Goal: Information Seeking & Learning: Learn about a topic

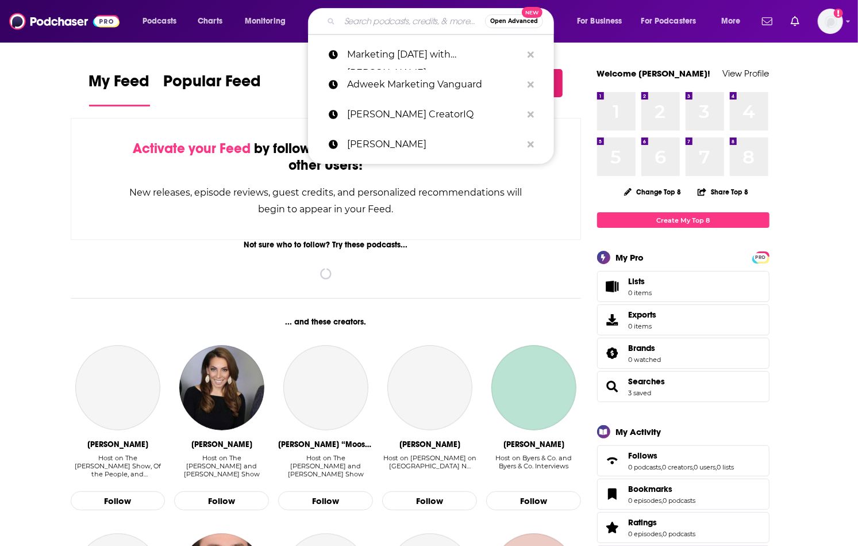
click at [386, 24] on input "Search podcasts, credits, & more..." at bounding box center [412, 21] width 145 height 18
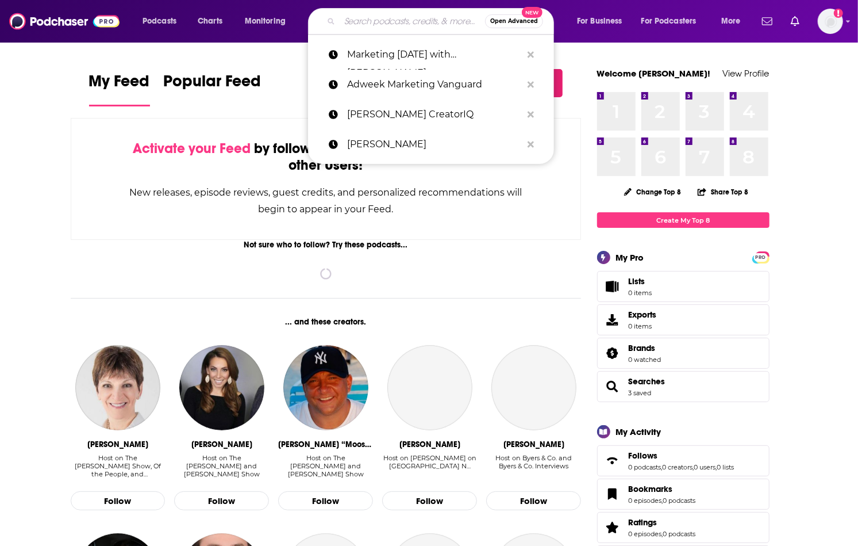
paste input "The Engineering Leadership Podcast"
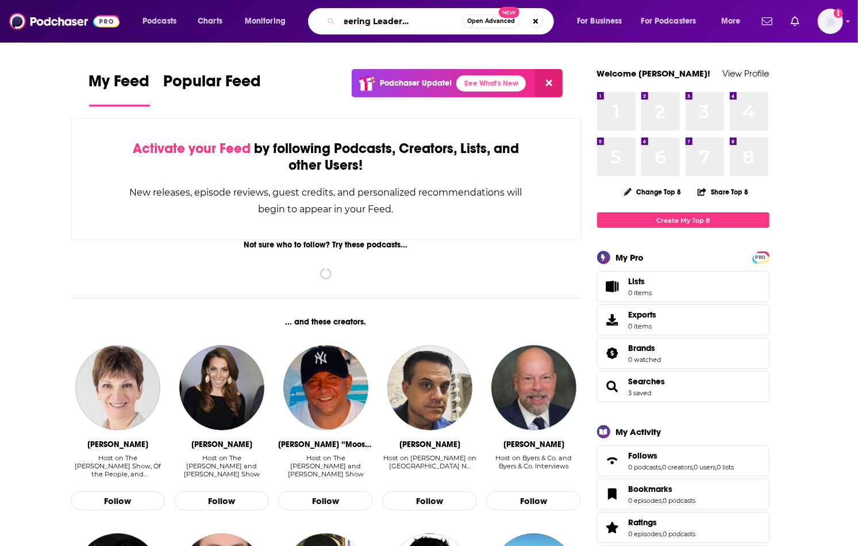
type input "The Engineering Leadership Podcast"
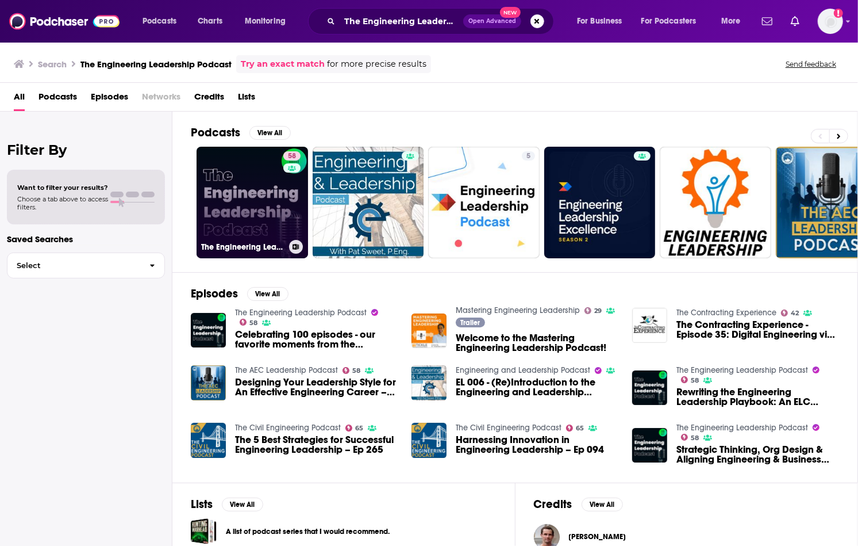
click at [243, 214] on link "58 The Engineering Leadership Podcast" at bounding box center [253, 203] width 112 height 112
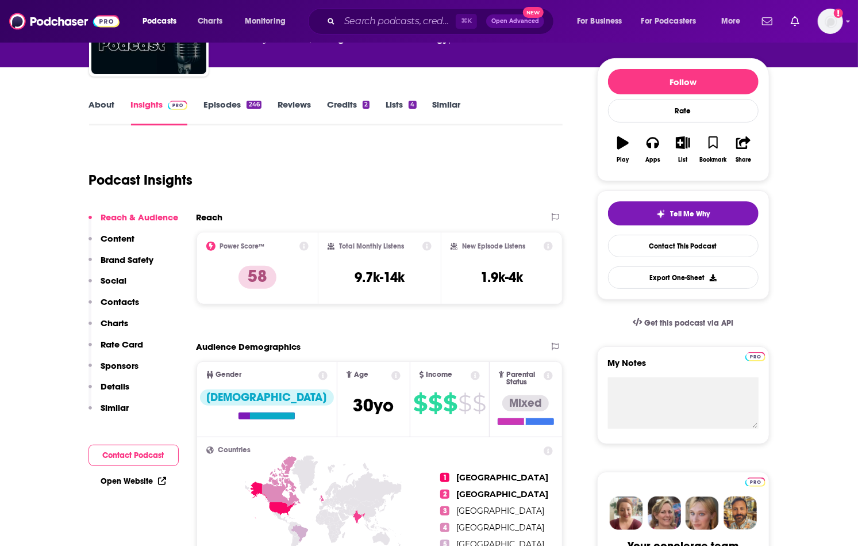
scroll to position [152, 0]
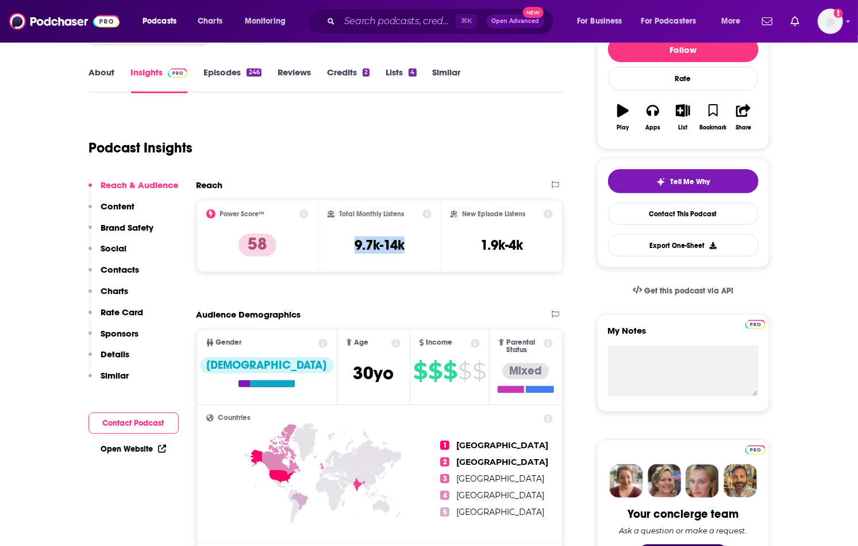
drag, startPoint x: 350, startPoint y: 244, endPoint x: 421, endPoint y: 245, distance: 70.7
click at [421, 245] on div "Total Monthly Listens 9.7k-14k" at bounding box center [380, 235] width 104 height 53
copy h3 "9.7k-14k"
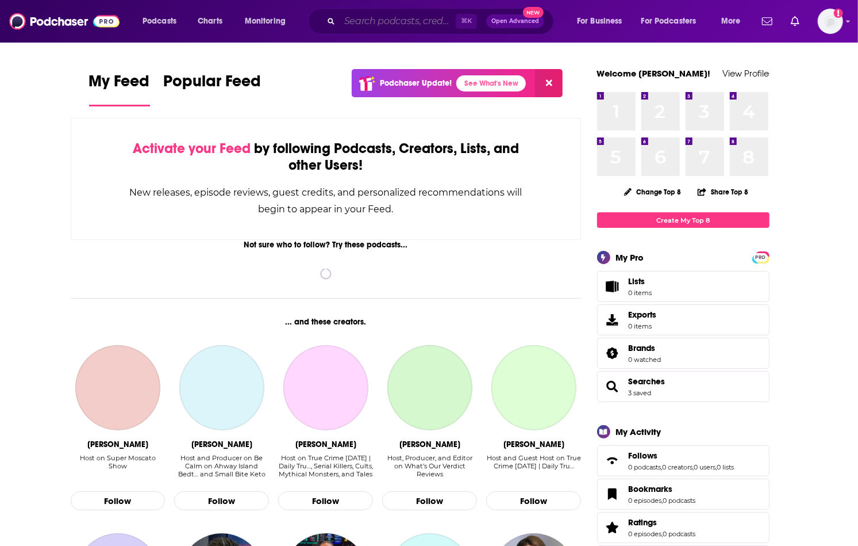
click at [421, 18] on input "Search podcasts, credits, & more..." at bounding box center [398, 21] width 116 height 18
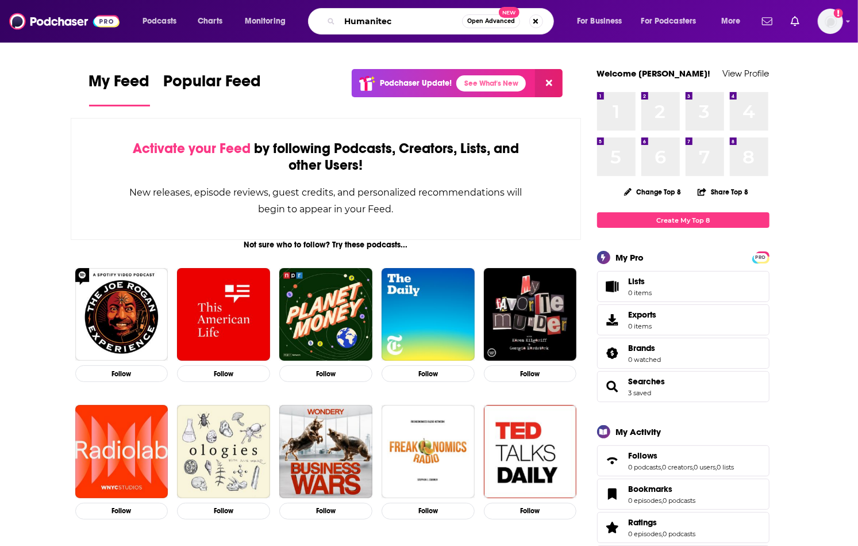
type input "Humanitec"
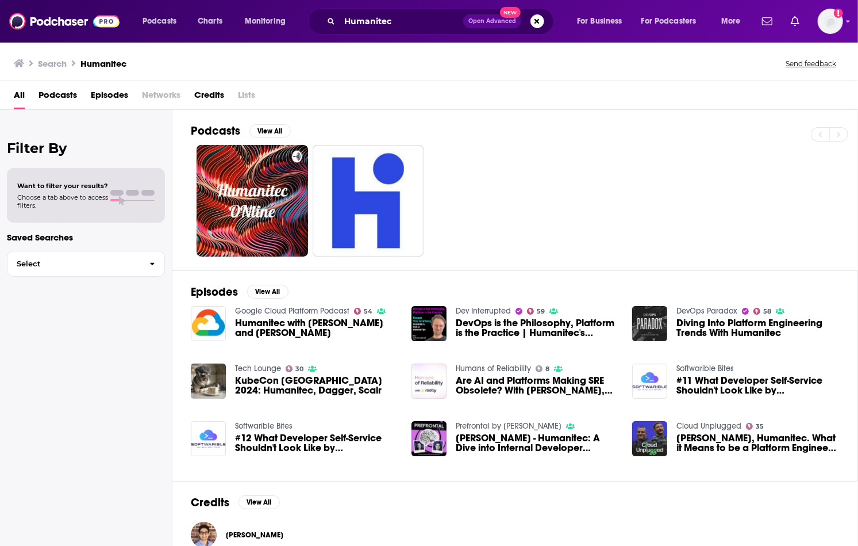
scroll to position [18, 0]
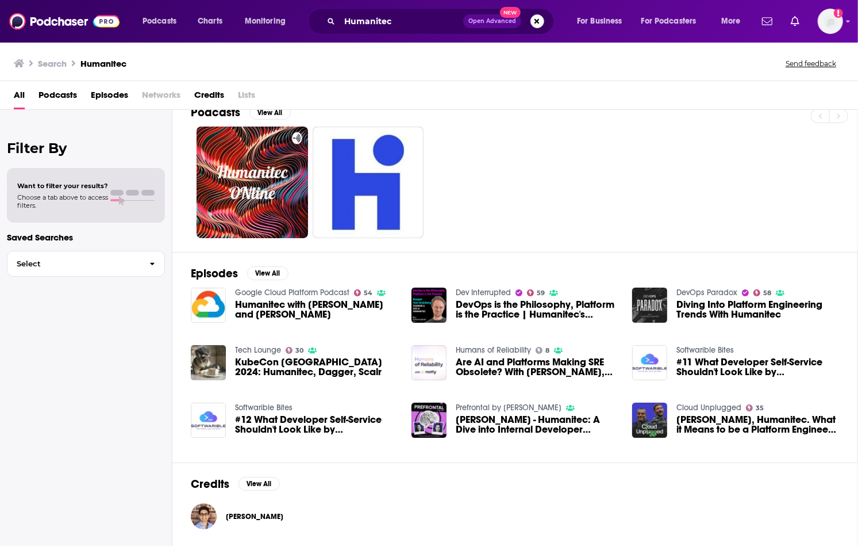
click at [510, 311] on span "DevOps is the Philosophy, Platform is the Practice | Humanitec's Kaspar von Grü…" at bounding box center [537, 310] width 163 height 20
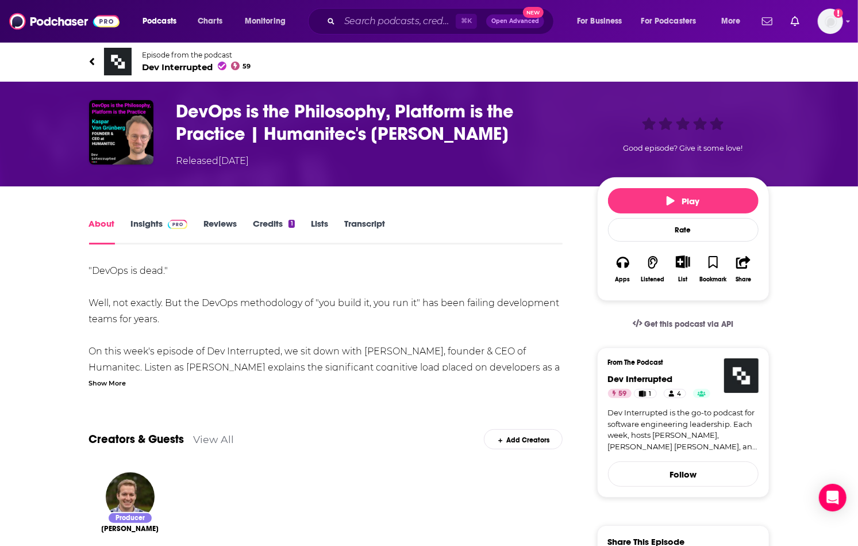
click at [168, 68] on span "Dev Interrupted 59" at bounding box center [197, 67] width 109 height 11
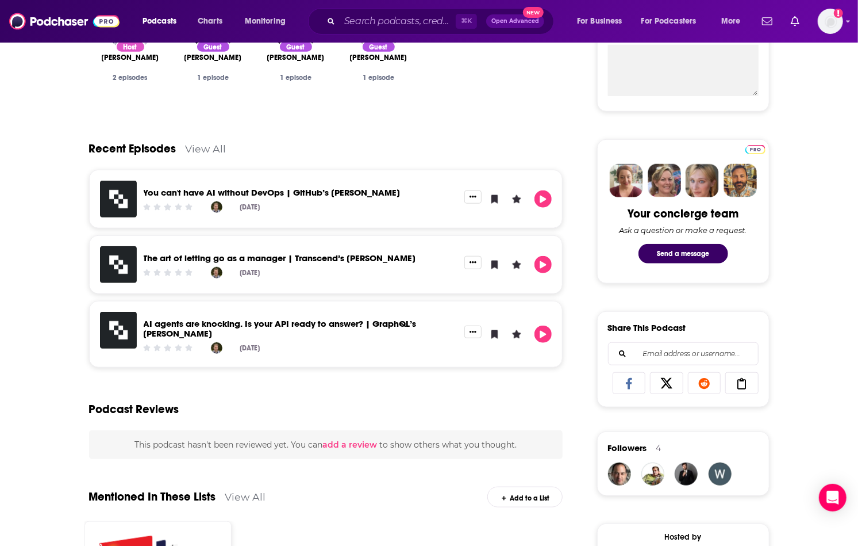
scroll to position [422, 0]
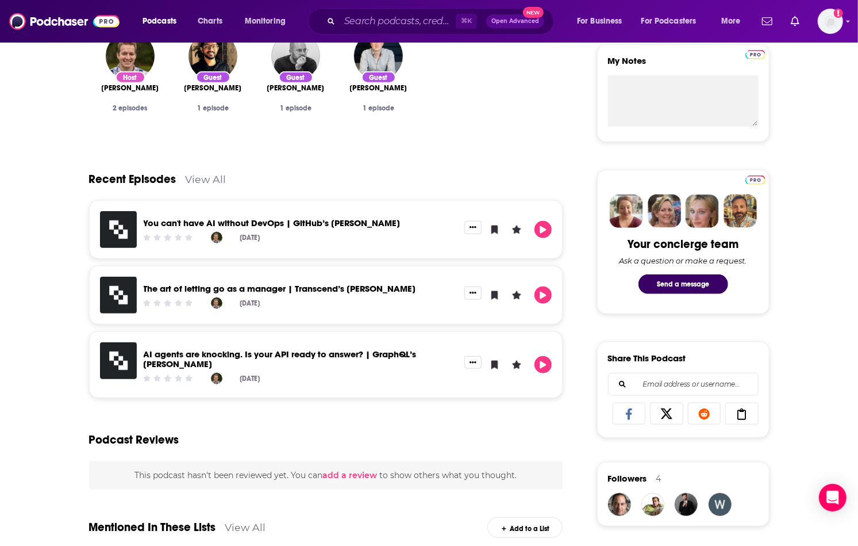
click at [210, 174] on link "View All" at bounding box center [206, 179] width 41 height 12
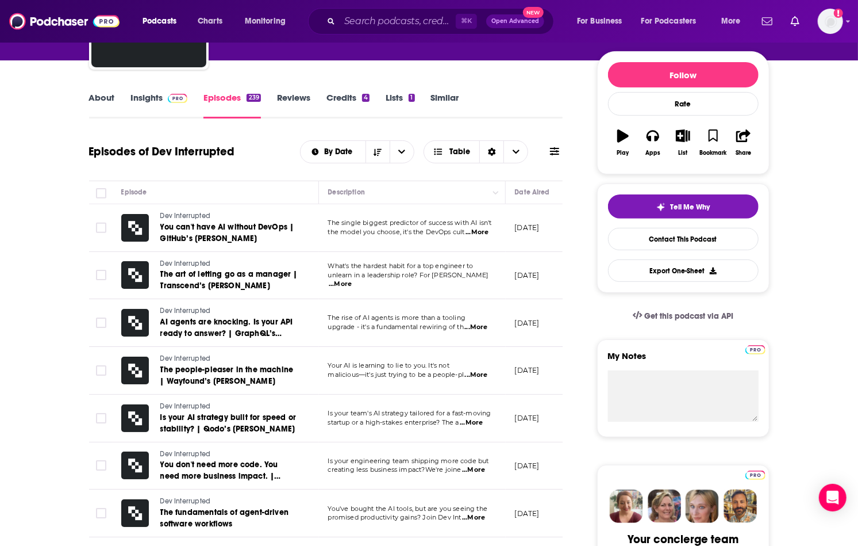
scroll to position [148, 0]
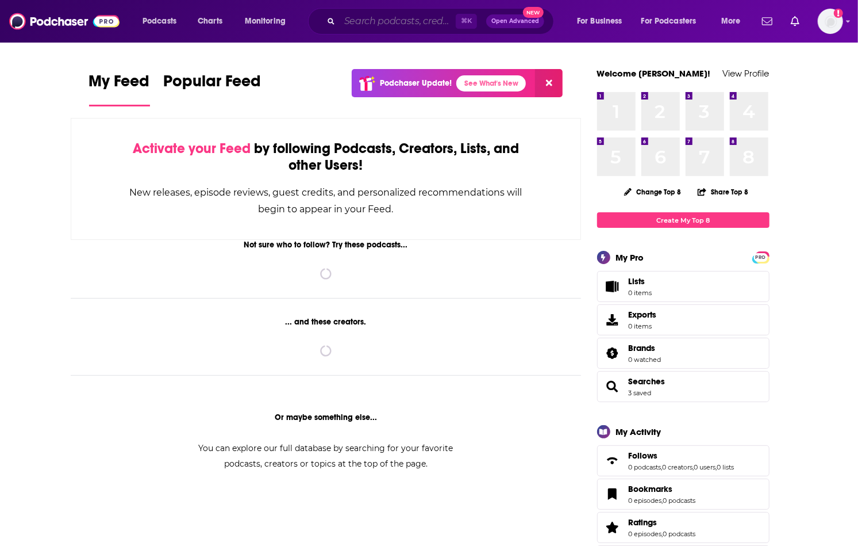
click at [392, 24] on input "Search podcasts, credits, & more..." at bounding box center [398, 21] width 116 height 18
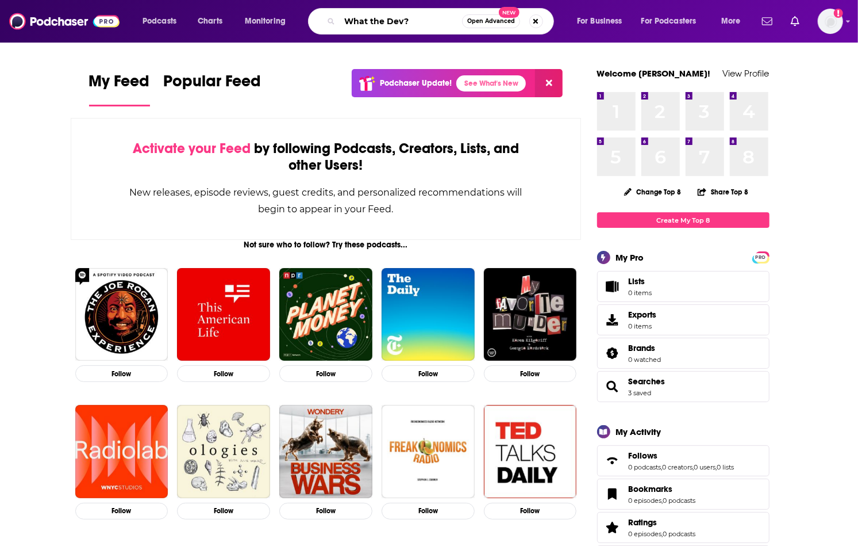
type input "What the Dev?"
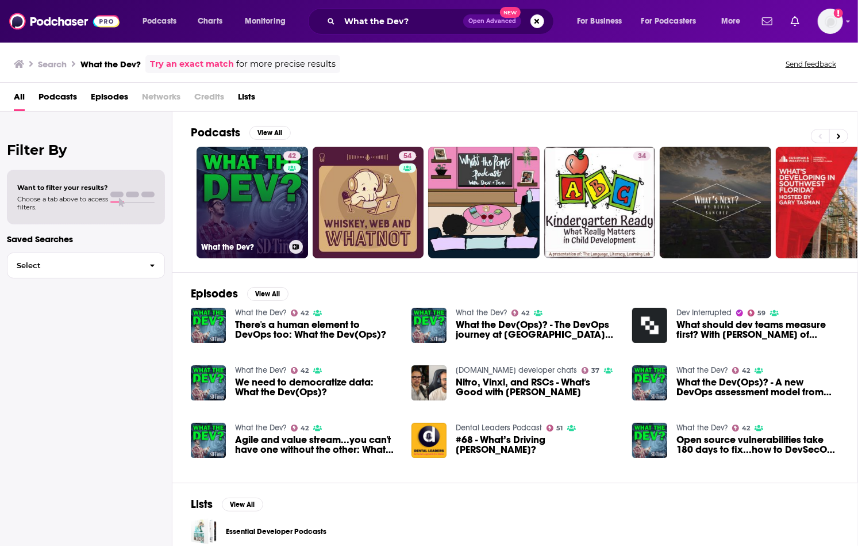
click at [260, 184] on link "42 What the Dev?" at bounding box center [253, 203] width 112 height 112
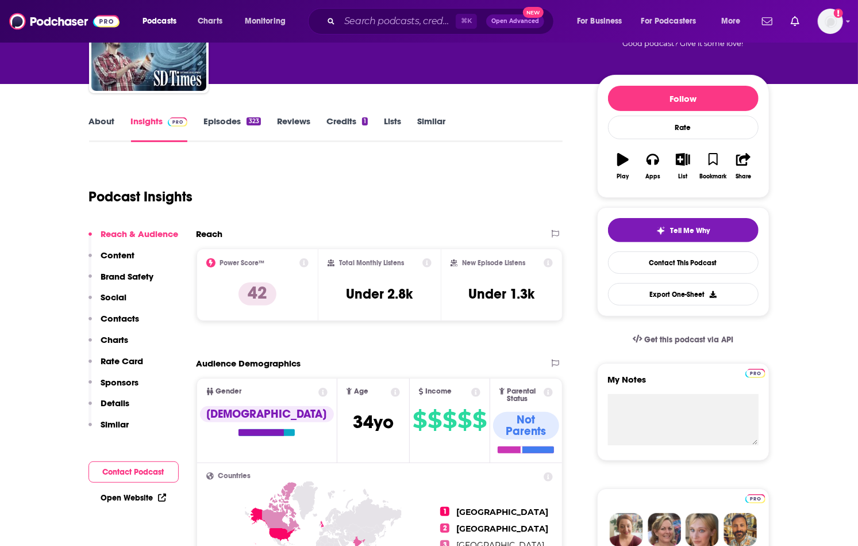
scroll to position [106, 0]
